Goal: Information Seeking & Learning: Learn about a topic

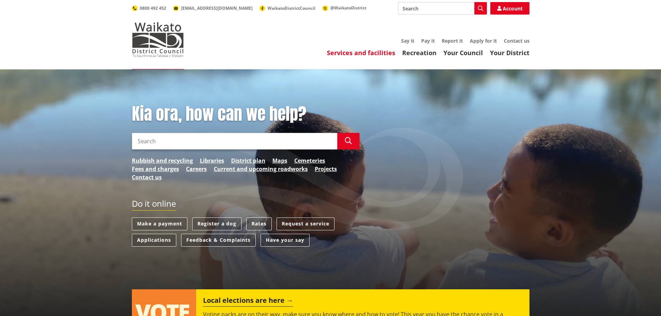
click at [362, 50] on link "Services and facilities" at bounding box center [361, 53] width 68 height 8
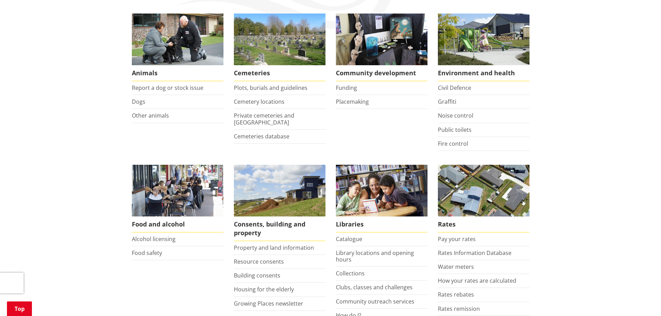
scroll to position [139, 0]
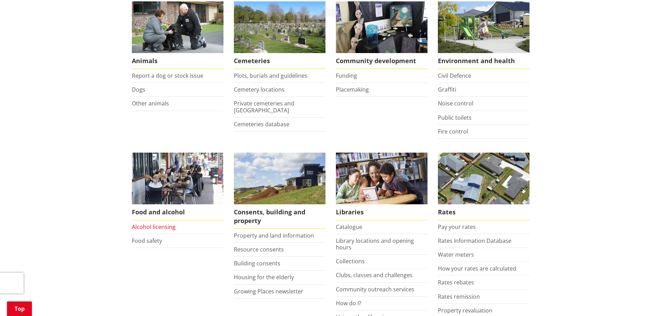
click at [153, 227] on link "Alcohol licensing" at bounding box center [154, 227] width 44 height 8
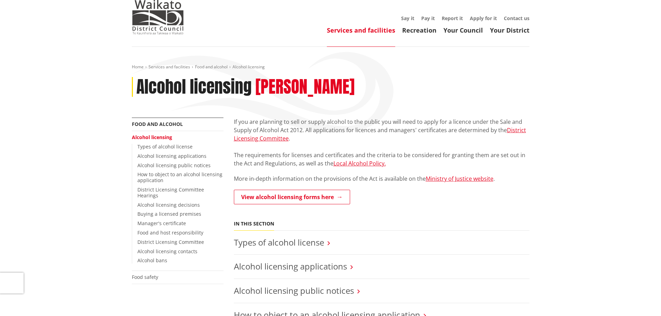
scroll to position [35, 0]
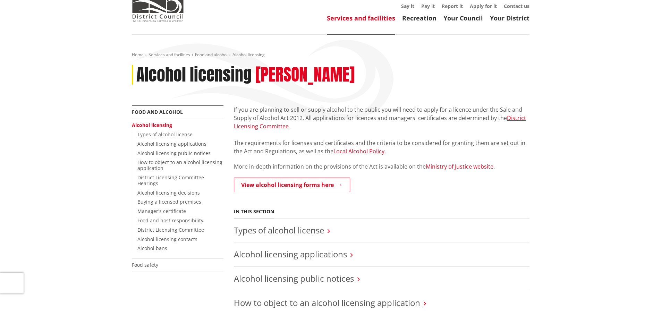
drag, startPoint x: 527, startPoint y: 189, endPoint x: 572, endPoint y: 205, distance: 47.9
click at [181, 144] on link "Alcohol licensing applications" at bounding box center [171, 143] width 69 height 7
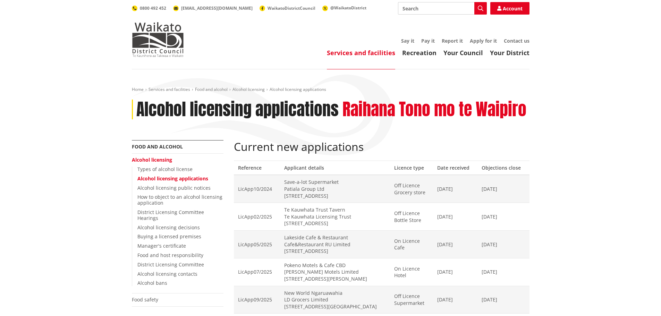
drag, startPoint x: 0, startPoint y: 0, endPoint x: 261, endPoint y: 131, distance: 291.8
click at [261, 132] on div "Home Services and facilities Food and alcohol Alcohol licensing Alcohol licensi…" at bounding box center [331, 113] width 408 height 53
drag, startPoint x: 334, startPoint y: 164, endPoint x: 332, endPoint y: 170, distance: 6.4
drag, startPoint x: 332, startPoint y: 170, endPoint x: 309, endPoint y: 158, distance: 26.5
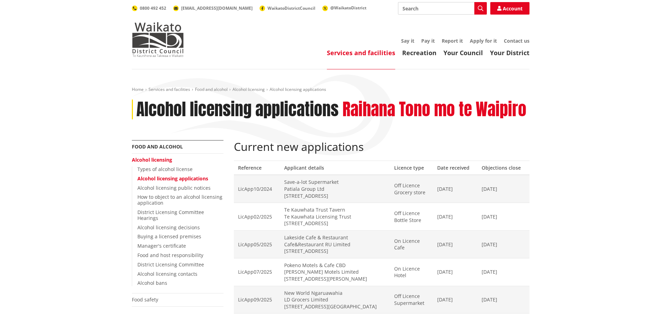
drag, startPoint x: 489, startPoint y: 194, endPoint x: 454, endPoint y: 194, distance: 35.0
click at [454, 194] on td "09/12/2024" at bounding box center [455, 189] width 44 height 28
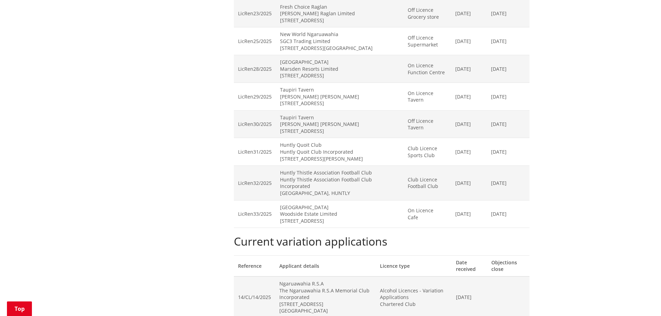
scroll to position [763, 0]
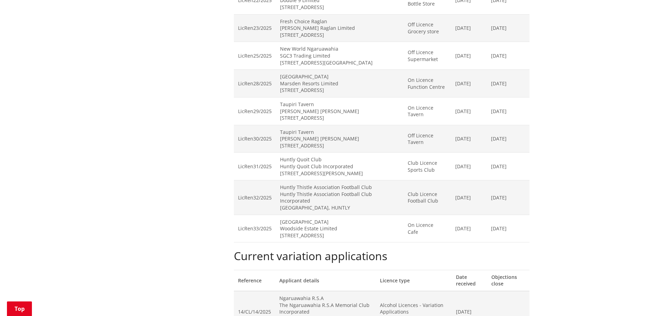
click at [379, 144] on td "Taupiri Tavern Robert Kenneth Gamble 2 The Crescent, TAUPIRI" at bounding box center [340, 139] width 128 height 28
drag, startPoint x: 453, startPoint y: 109, endPoint x: 446, endPoint y: 108, distance: 6.7
click at [446, 108] on td "On Licence Tavern" at bounding box center [427, 111] width 48 height 28
drag, startPoint x: 272, startPoint y: 138, endPoint x: 239, endPoint y: 138, distance: 33.0
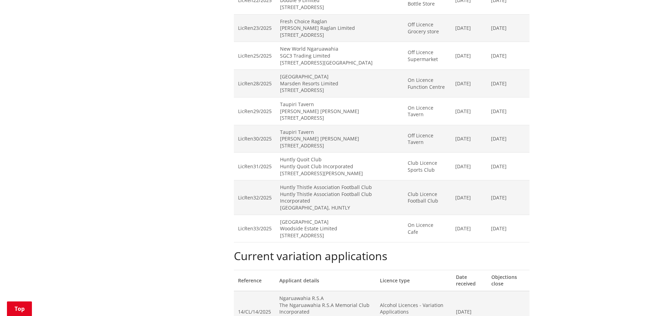
click at [239, 138] on td "LicRen30/2025" at bounding box center [255, 139] width 42 height 28
copy td "LicRen30/2025"
click at [270, 109] on td "LicRen29/2025" at bounding box center [255, 111] width 42 height 28
drag, startPoint x: 273, startPoint y: 110, endPoint x: 238, endPoint y: 111, distance: 35.1
click at [238, 111] on td "LicRen29/2025" at bounding box center [255, 111] width 42 height 28
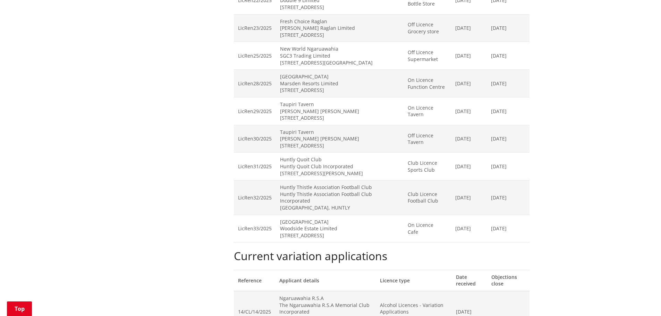
copy td "LicRen29/2025"
drag, startPoint x: 275, startPoint y: 111, endPoint x: 327, endPoint y: 106, distance: 51.6
click at [327, 106] on td "Taupiri Tavern Robert Kenneth Gamble 2 The Crescent, TAUPIRI" at bounding box center [340, 111] width 128 height 28
click at [328, 111] on td "Taupiri Tavern Robert Kenneth Gamble 2 The Crescent, TAUPIRI" at bounding box center [340, 111] width 128 height 28
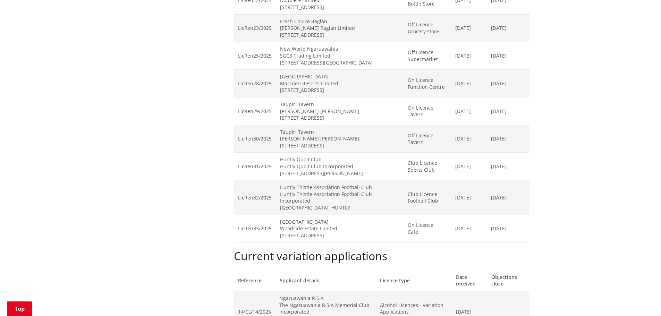
click at [334, 145] on td "Taupiri Tavern Robert Kenneth Gamble 2 The Crescent, TAUPIRI" at bounding box center [340, 139] width 128 height 28
drag, startPoint x: 280, startPoint y: 147, endPoint x: 312, endPoint y: 144, distance: 31.3
click at [312, 144] on td "Taupiri Tavern Robert Kenneth Gamble 2 The Crescent, TAUPIRI" at bounding box center [340, 139] width 128 height 28
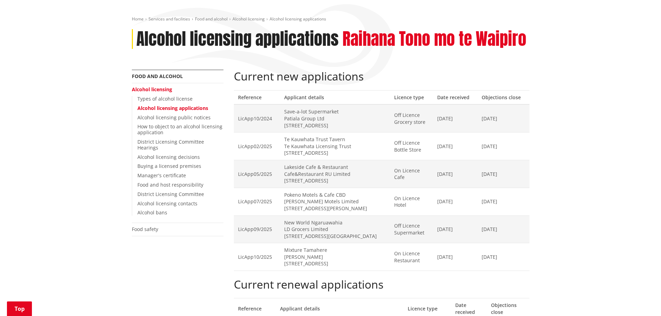
scroll to position [69, 0]
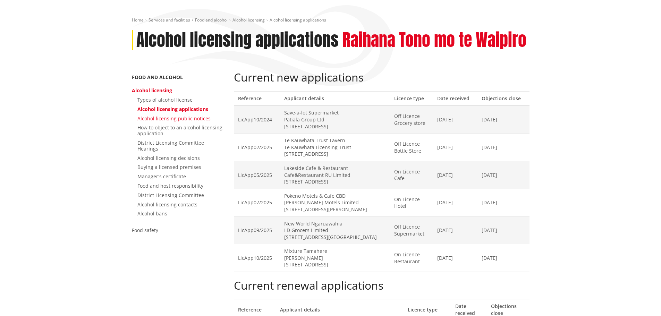
click at [188, 118] on link "Alcohol licensing public notices" at bounding box center [173, 118] width 73 height 7
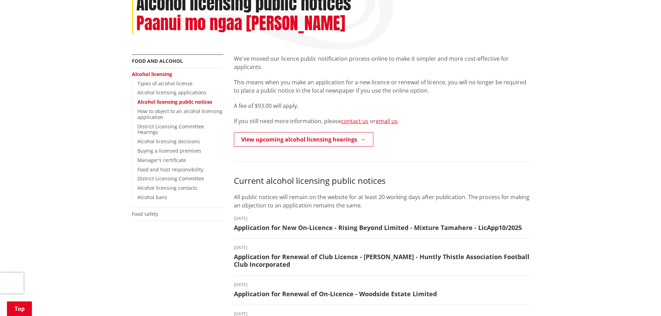
scroll to position [104, 0]
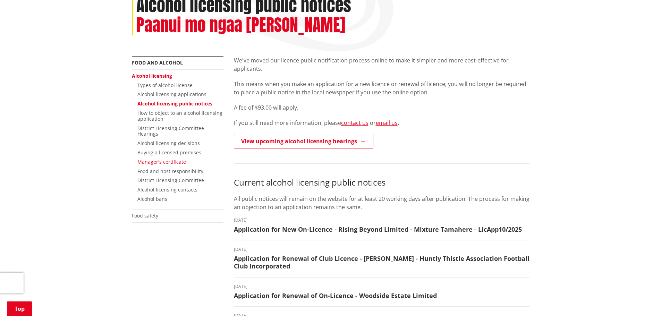
click at [174, 161] on link "Manager's certificate" at bounding box center [161, 162] width 49 height 7
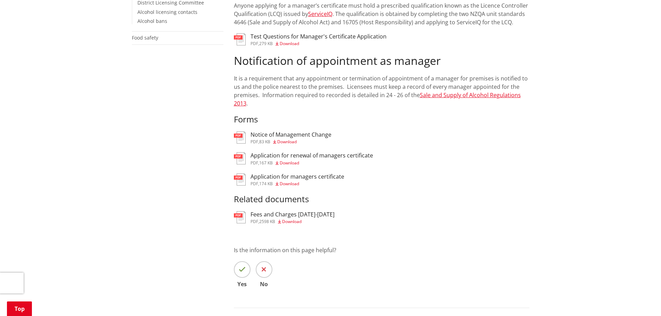
scroll to position [278, 0]
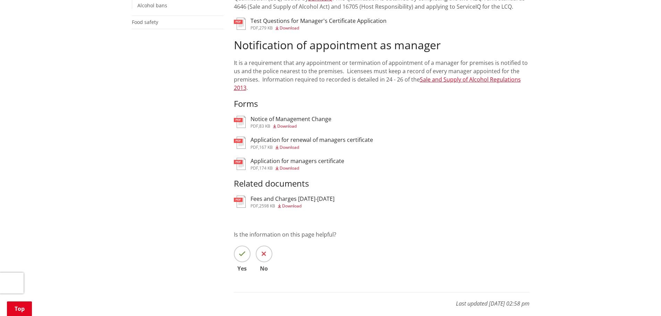
click at [318, 196] on h3 "Fees and Charges [DATE]-[DATE]" at bounding box center [292, 199] width 84 height 7
